Goal: Answer question/provide support

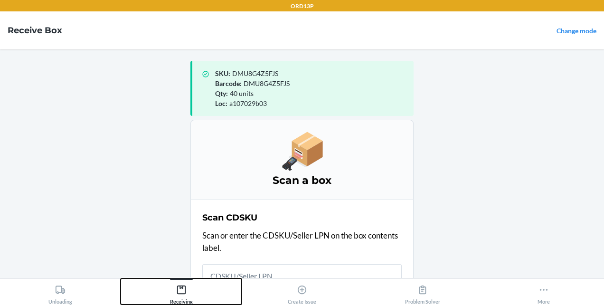
click at [170, 296] on div "Receiving" at bounding box center [181, 293] width 23 height 24
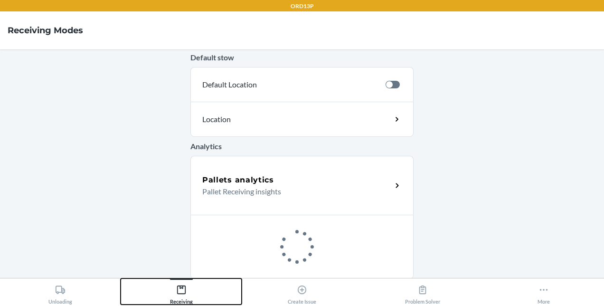
scroll to position [355, 0]
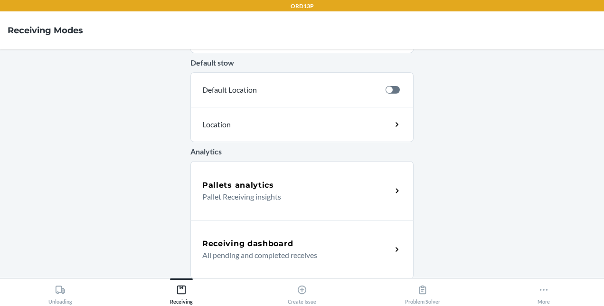
click at [231, 244] on h5 "Receiving dashboard" at bounding box center [247, 243] width 91 height 11
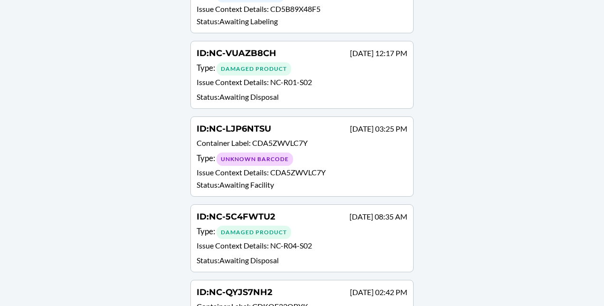
scroll to position [826, 0]
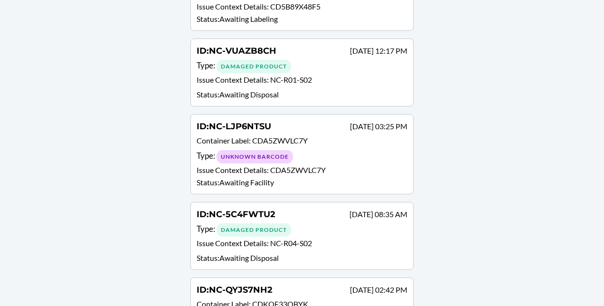
click at [310, 150] on div "Type : Unknown Barcode" at bounding box center [302, 157] width 211 height 14
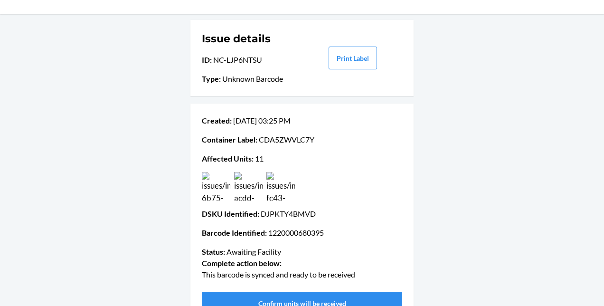
scroll to position [36, 0]
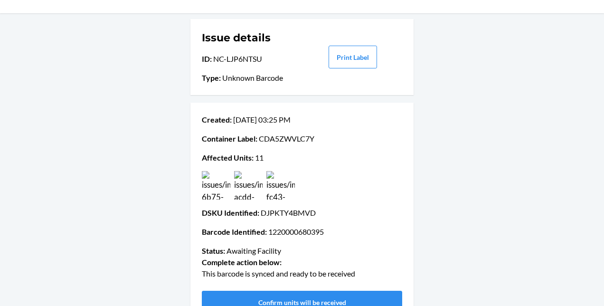
click at [219, 191] on img at bounding box center [216, 185] width 29 height 29
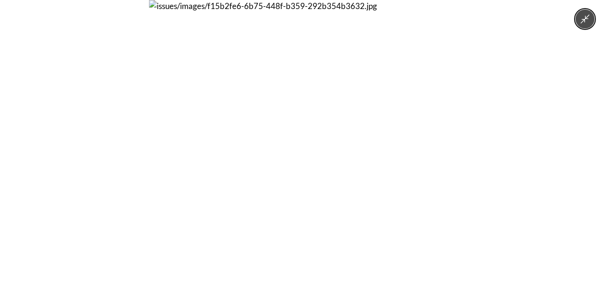
click at [133, 184] on div at bounding box center [302, 153] width 604 height 306
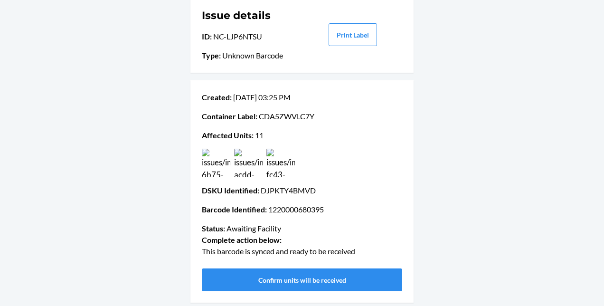
scroll to position [61, 0]
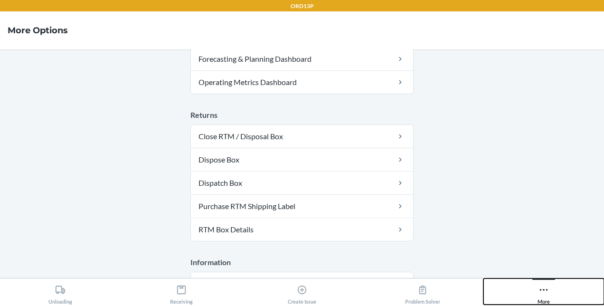
scroll to position [402, 0]
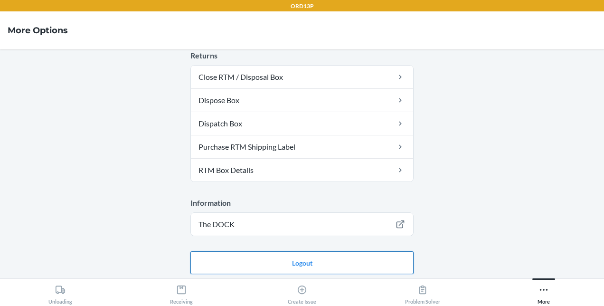
click at [367, 258] on button "Logout" at bounding box center [302, 262] width 223 height 23
